Goal: Information Seeking & Learning: Understand process/instructions

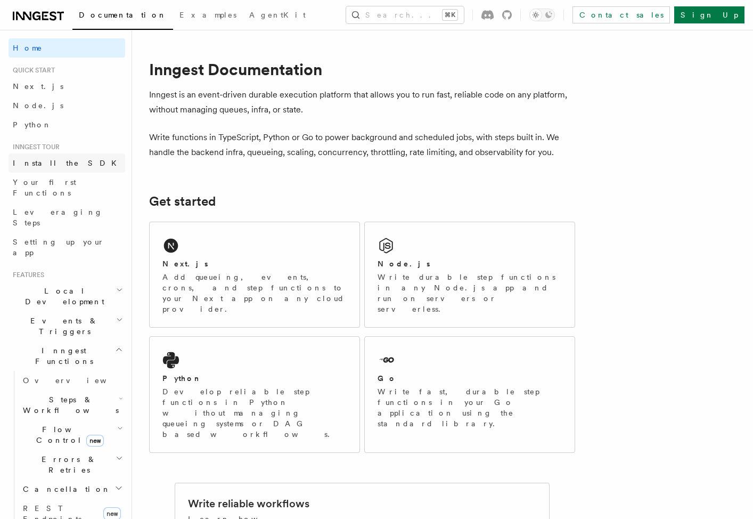
click at [52, 159] on span "Install the SDK" at bounding box center [68, 163] width 110 height 9
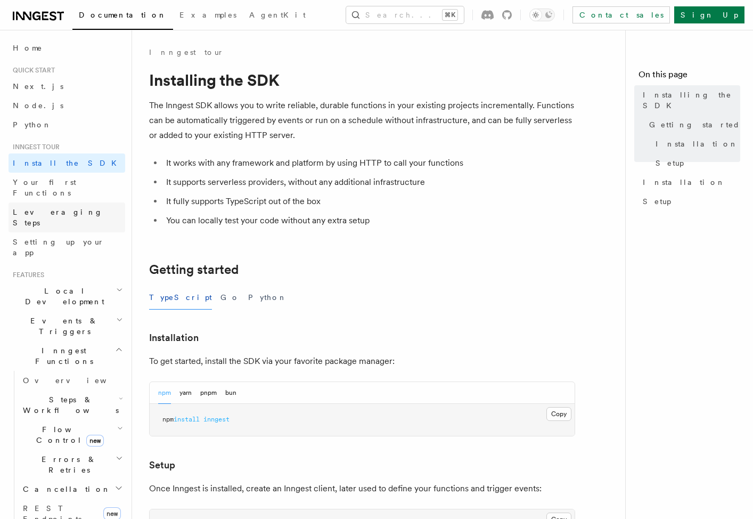
click at [60, 202] on link "Leveraging Steps" at bounding box center [67, 217] width 117 height 30
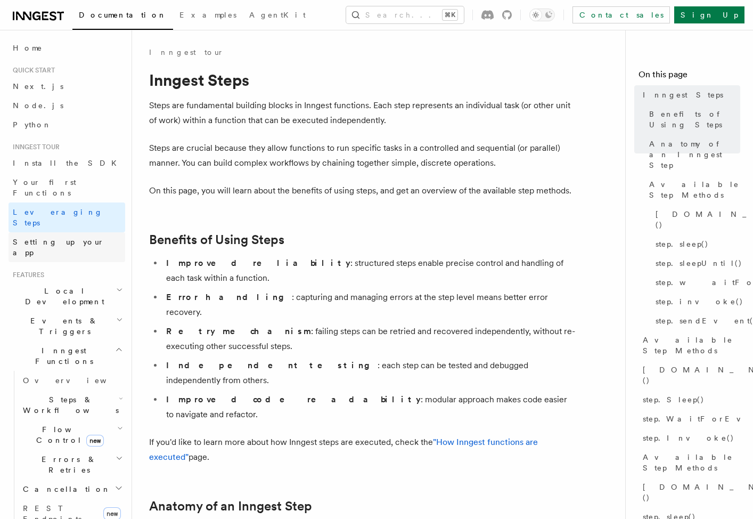
click at [42, 238] on span "Setting up your app" at bounding box center [59, 247] width 92 height 19
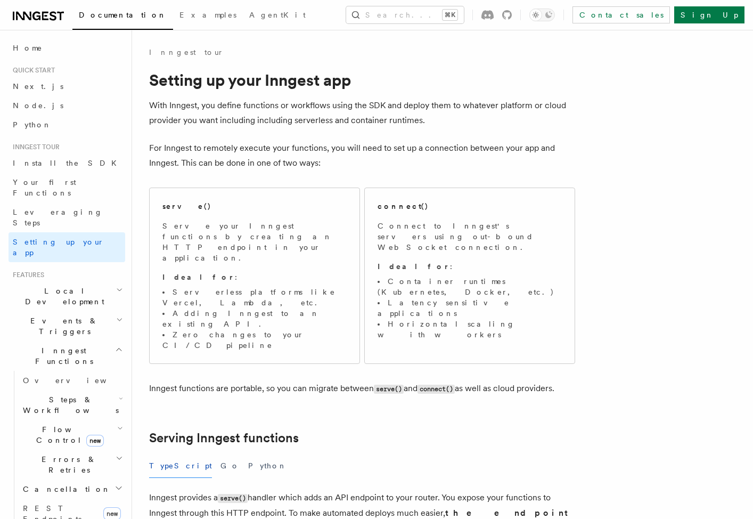
click at [56, 286] on span "Local Development" at bounding box center [63, 296] width 108 height 21
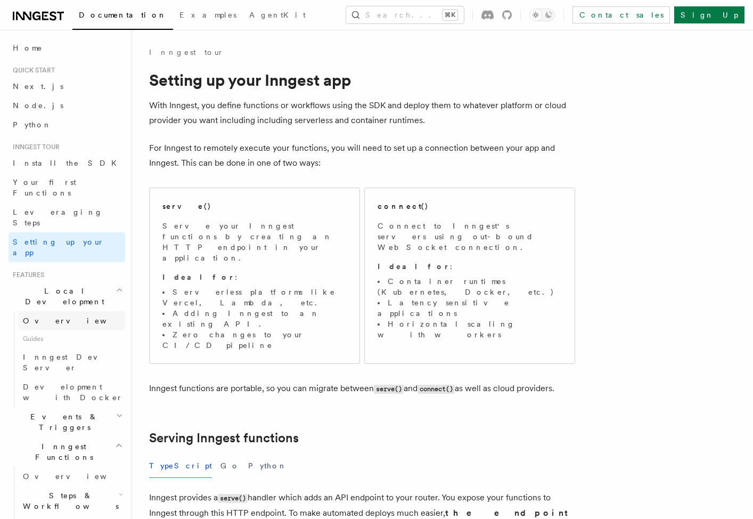
click at [61, 311] on link "Overview" at bounding box center [72, 320] width 107 height 19
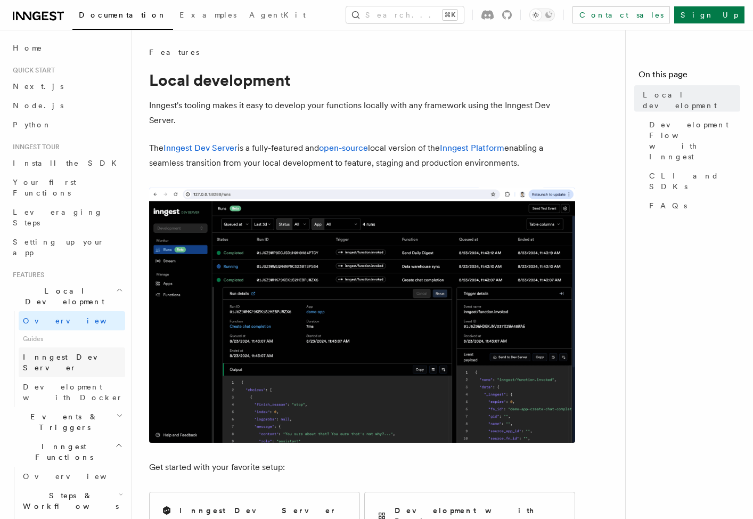
click at [74, 353] on span "Inngest Dev Server" at bounding box center [68, 362] width 91 height 19
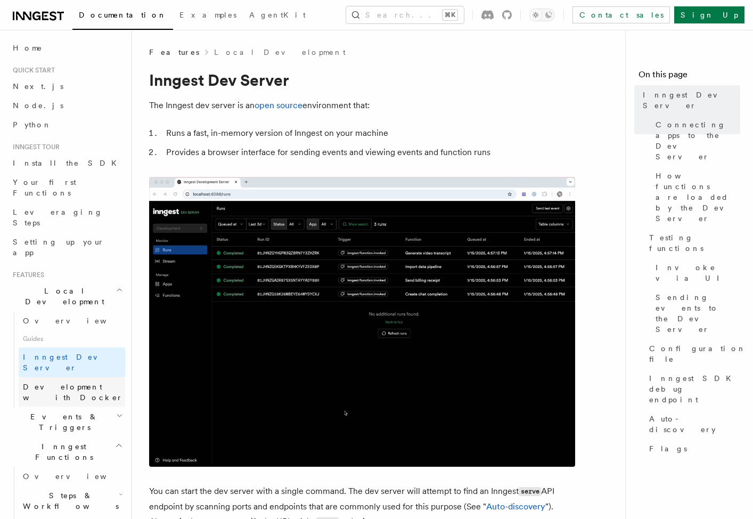
click at [74, 381] on span "Development with Docker" at bounding box center [74, 391] width 102 height 21
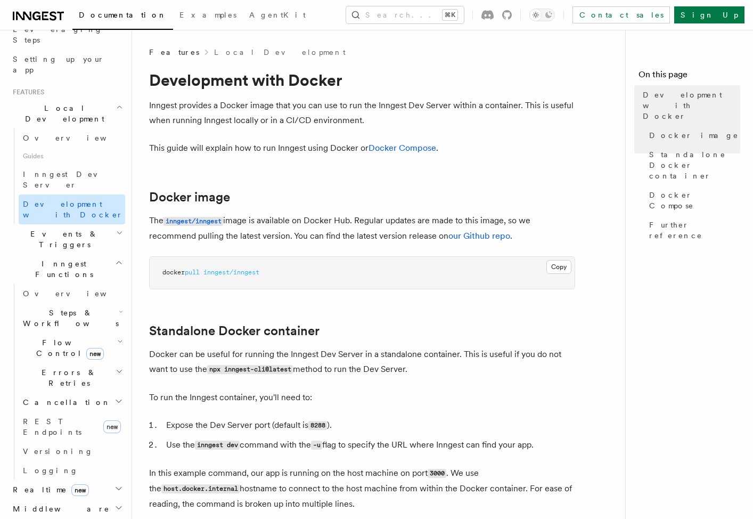
scroll to position [181, 0]
click at [313, 198] on h2 "Docker image" at bounding box center [362, 197] width 426 height 15
